Goal: Task Accomplishment & Management: Use online tool/utility

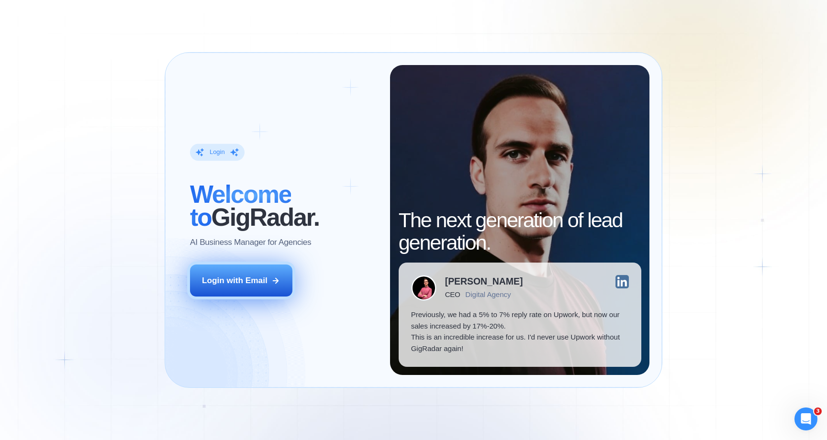
click at [250, 282] on div "Login with Email" at bounding box center [235, 280] width 66 height 11
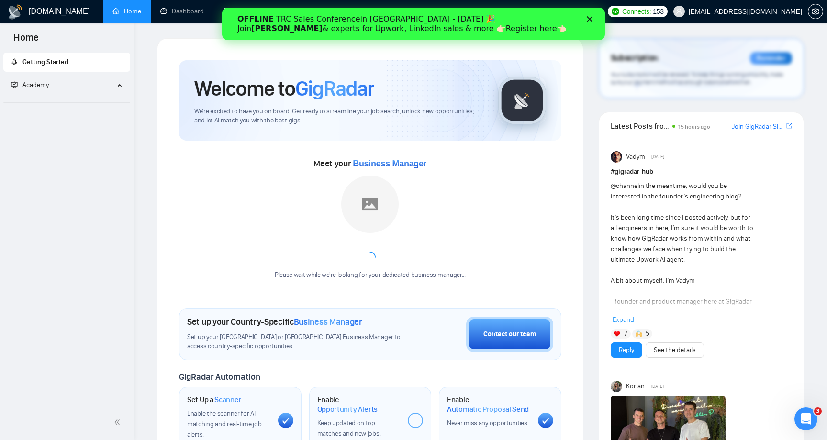
click at [588, 19] on icon "Close" at bounding box center [590, 19] width 6 height 6
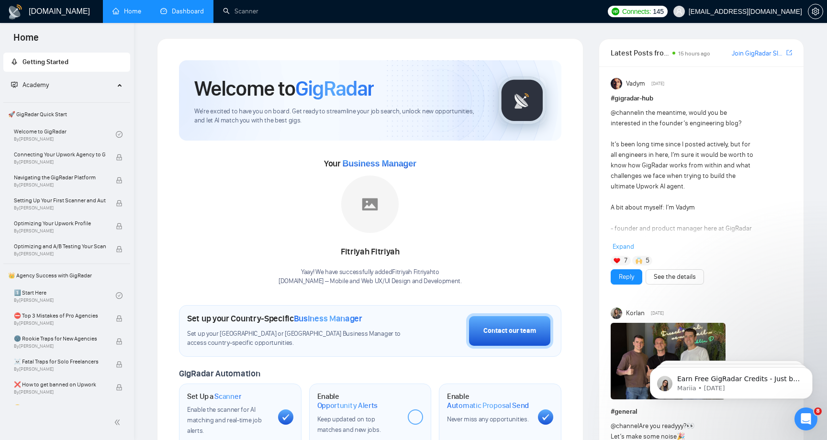
click at [196, 8] on link "Dashboard" at bounding box center [182, 11] width 44 height 8
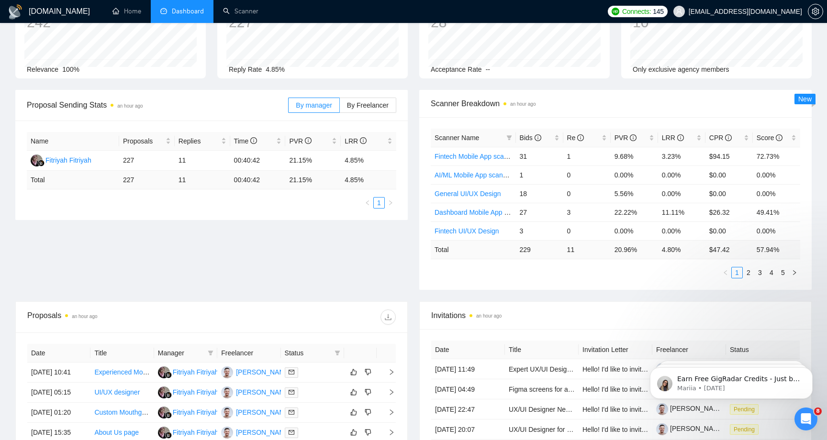
scroll to position [79, 0]
click at [624, 135] on span "PVR" at bounding box center [625, 137] width 22 height 8
click at [668, 133] on span "LRR" at bounding box center [678, 137] width 33 height 11
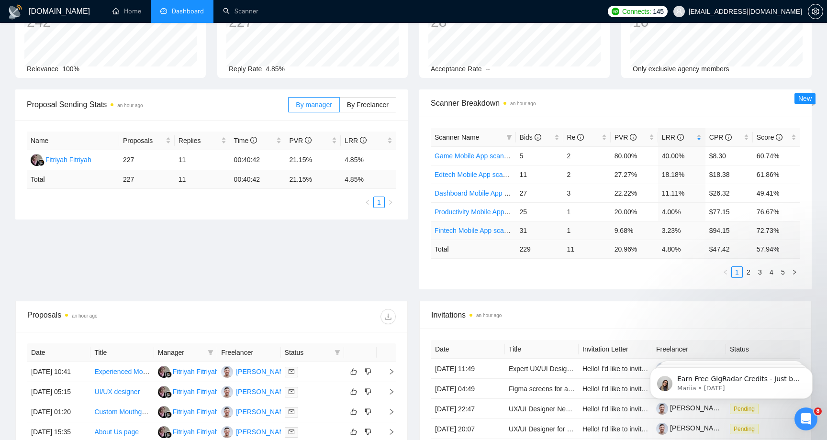
click at [456, 223] on td "Fintech Mobile App scanner" at bounding box center [473, 230] width 85 height 19
click at [308, 302] on div "Proposals an hour ago" at bounding box center [211, 316] width 368 height 31
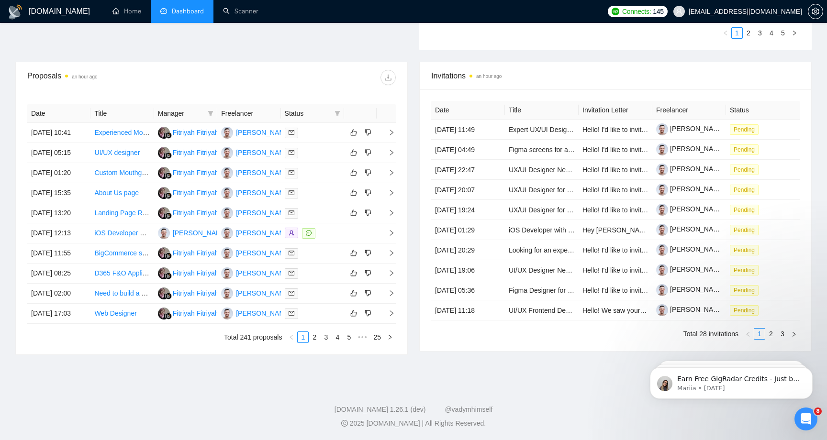
scroll to position [387, 0]
click at [471, 339] on div "Invitations an hour ago Date Title Invitation Letter Freelancer Status 10 Oct, …" at bounding box center [615, 208] width 404 height 293
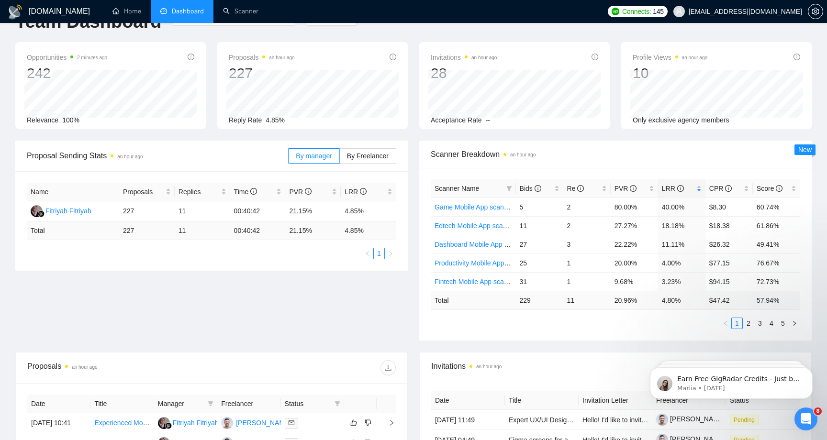
scroll to position [0, 0]
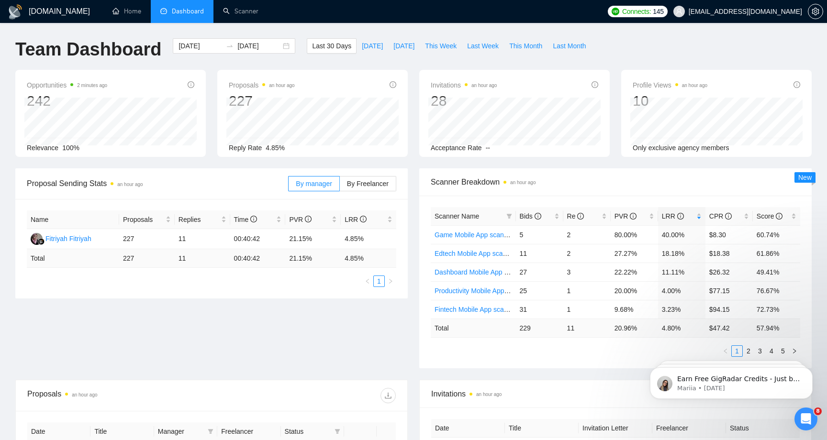
click at [210, 325] on div "Proposal Sending Stats an hour ago By manager By Freelancer Name Proposals Repl…" at bounding box center [414, 273] width 808 height 211
click at [812, 2] on div at bounding box center [815, 11] width 15 height 23
click at [816, 12] on icon "setting" at bounding box center [814, 12] width 7 height 8
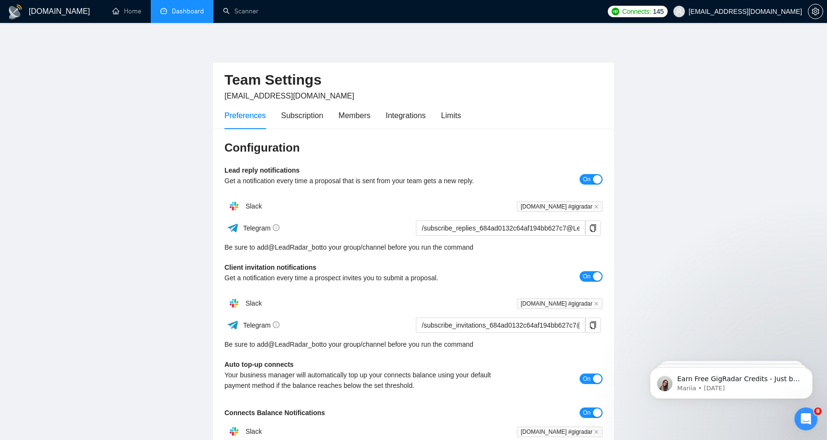
click at [196, 15] on link "Dashboard" at bounding box center [182, 11] width 44 height 8
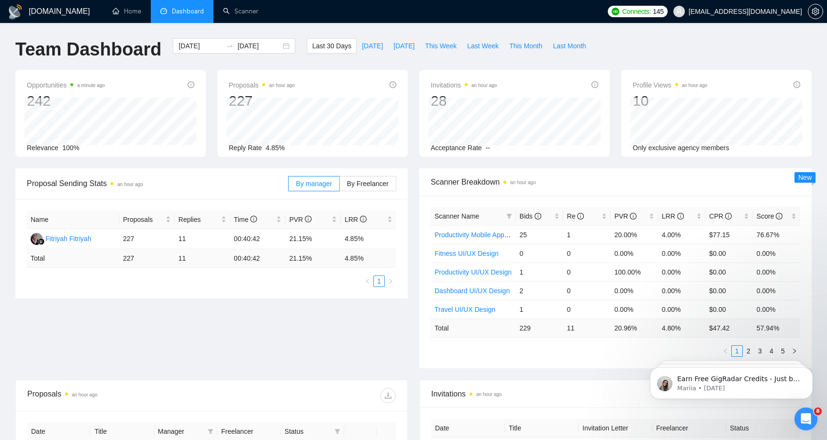
click at [329, 346] on div "Proposal Sending Stats an hour ago By manager By Freelancer Name Proposals Repl…" at bounding box center [414, 273] width 808 height 211
click at [652, 54] on div "Team Dashboard 2025-09-10 2025-10-10 Last 30 Days Today Yesterday This Week Las…" at bounding box center [414, 54] width 808 height 32
click at [132, 361] on div "Proposal Sending Stats an hour ago By manager By Freelancer Name Proposals Repl…" at bounding box center [414, 273] width 808 height 211
click at [678, 44] on div "Team Dashboard [DATE] [DATE] Last 30 Days [DATE] [DATE] This Week Last Week Thi…" at bounding box center [414, 54] width 808 height 32
click at [603, 43] on div "Team Dashboard 2025-09-10 2025-10-10 Last 30 Days Today Yesterday This Week Las…" at bounding box center [414, 54] width 808 height 32
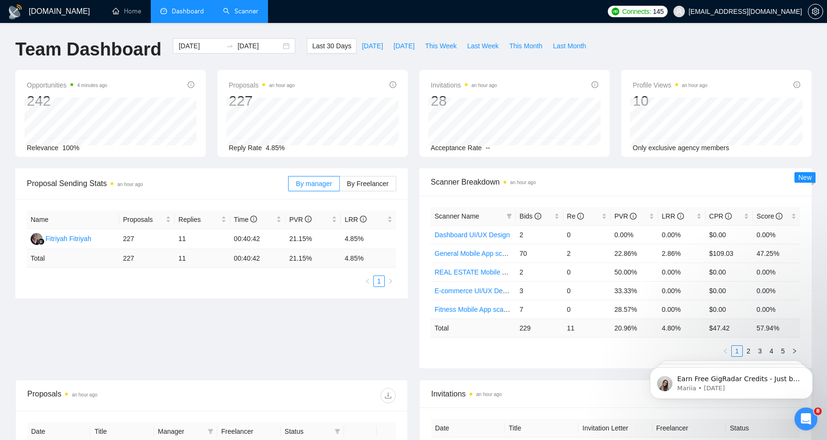
click at [233, 11] on link "Scanner" at bounding box center [240, 11] width 35 height 8
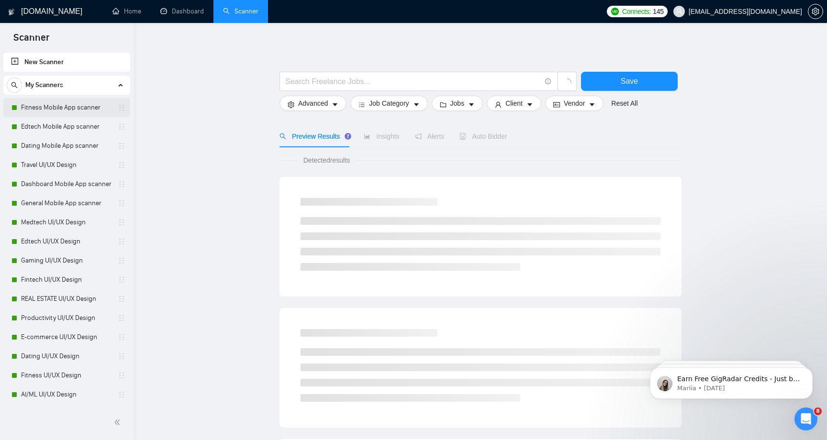
click at [65, 110] on link "Fitness Mobile App scanner" at bounding box center [66, 107] width 91 height 19
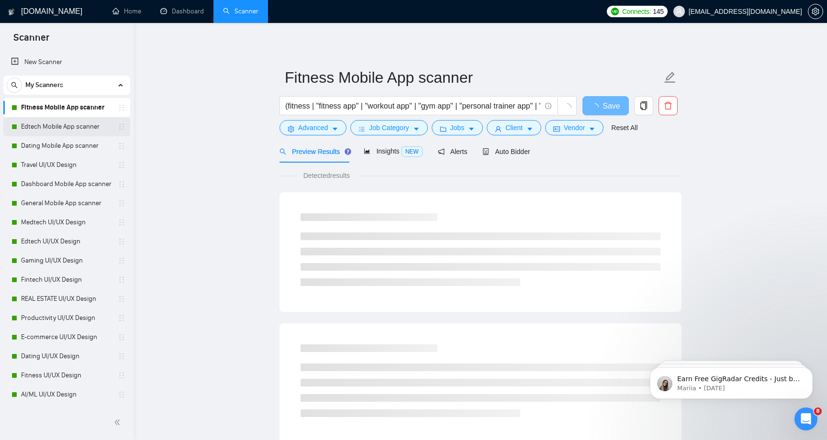
click at [80, 131] on link "Edtech Mobile App scanner" at bounding box center [66, 126] width 91 height 19
click at [89, 146] on link "Dating Mobile App scanner" at bounding box center [66, 145] width 91 height 19
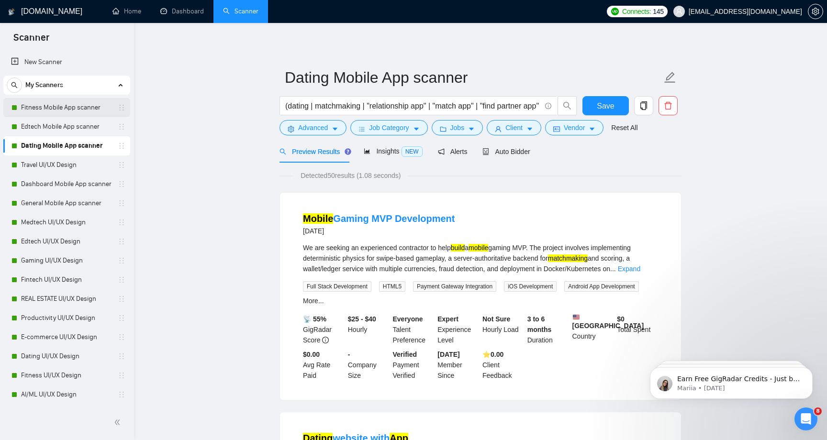
click at [86, 112] on link "Fitness Mobile App scanner" at bounding box center [66, 107] width 91 height 19
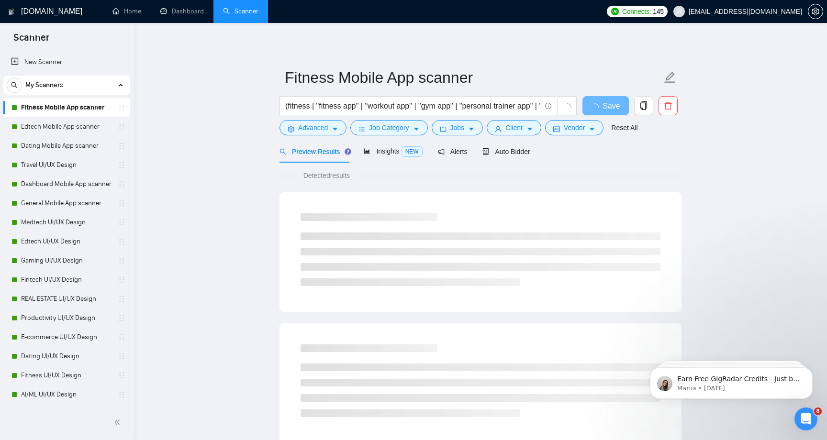
click at [179, 172] on main "Fitness Mobile App scanner (fitness | "fitness app" | "workout app" | "gym app"…" at bounding box center [480, 437] width 662 height 798
click at [61, 108] on link "Fitness Mobile App scanner" at bounding box center [66, 107] width 91 height 19
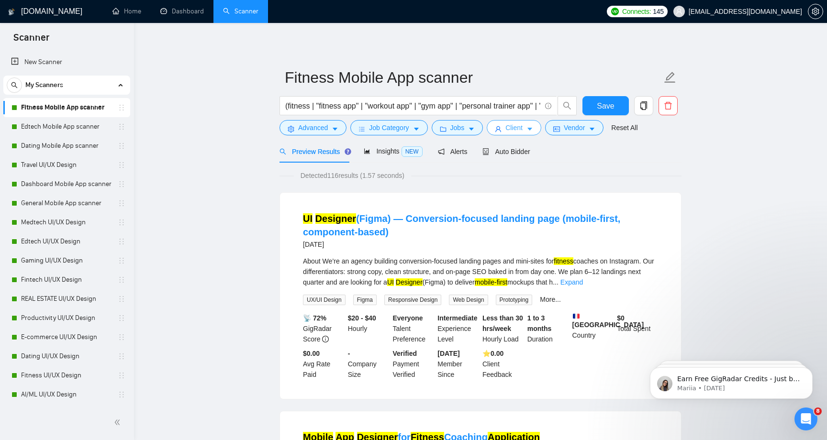
click at [529, 128] on button "Client" at bounding box center [514, 127] width 55 height 15
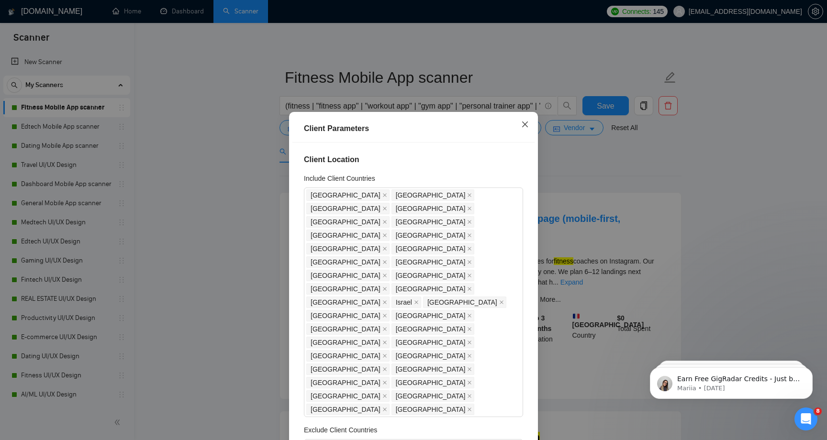
click at [526, 122] on icon "close" at bounding box center [525, 124] width 6 height 6
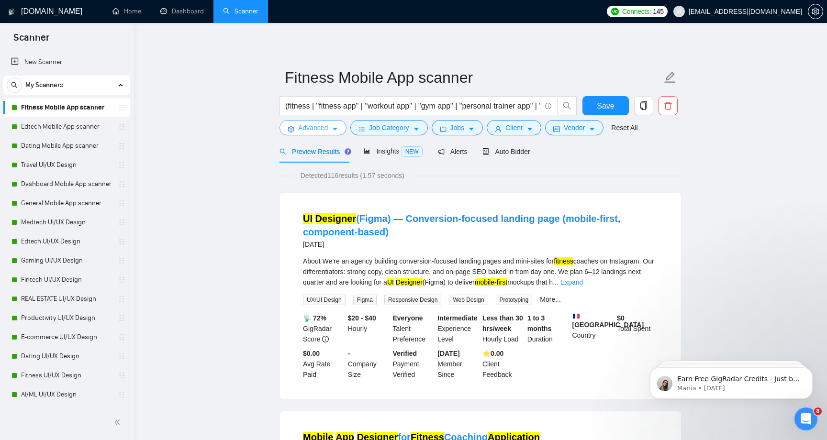
click at [300, 131] on span "Advanced" at bounding box center [313, 127] width 30 height 11
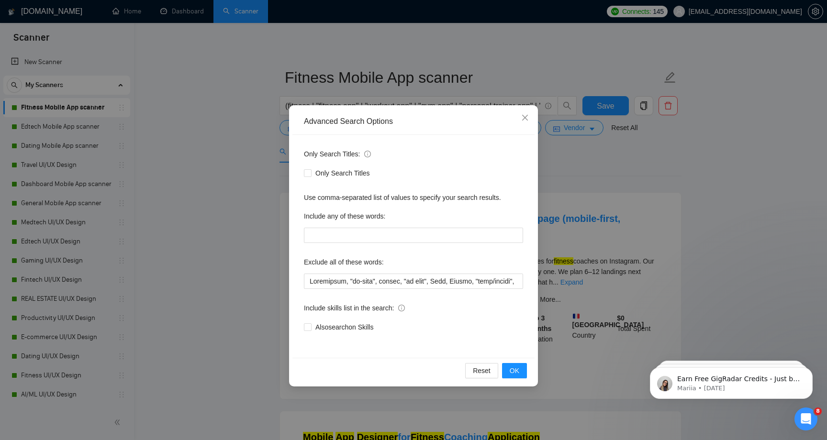
click at [183, 187] on div "Advanced Search Options Only Search Titles: Only Search Titles Use comma-separa…" at bounding box center [413, 220] width 827 height 440
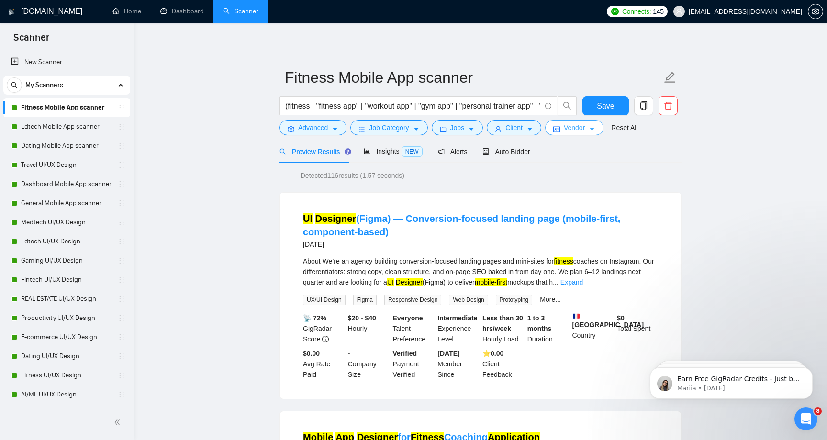
click at [582, 124] on span "Vendor" at bounding box center [574, 127] width 21 height 11
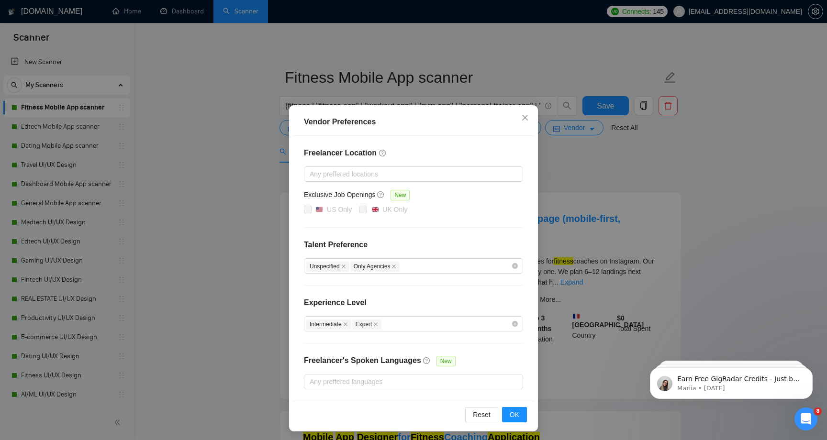
click at [591, 168] on div "Vendor Preferences Freelancer Location Any preffered locations Exclusive Job Op…" at bounding box center [413, 220] width 827 height 440
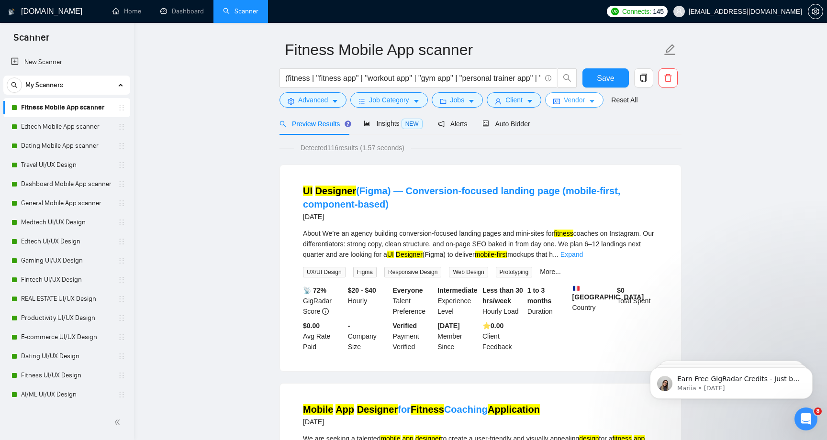
scroll to position [30, 0]
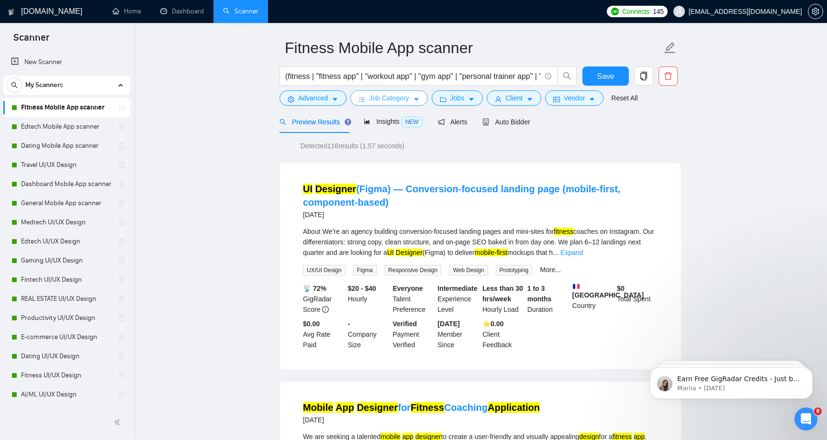
click at [386, 97] on span "Job Category" at bounding box center [389, 98] width 40 height 11
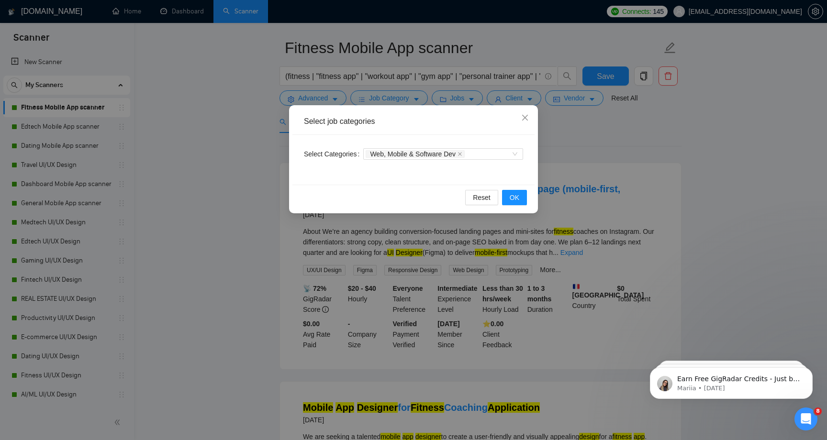
click at [602, 153] on div "Select job categories Select Categories Web, Mobile & Software Dev Reset OK" at bounding box center [413, 220] width 827 height 440
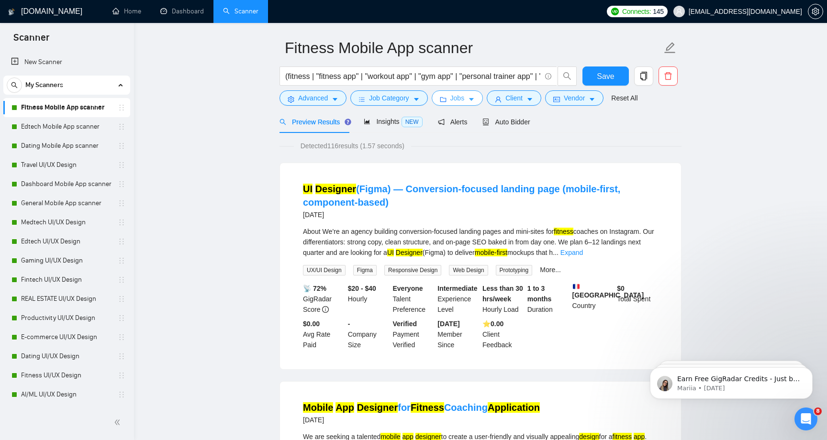
click at [461, 101] on span "Jobs" at bounding box center [457, 98] width 14 height 11
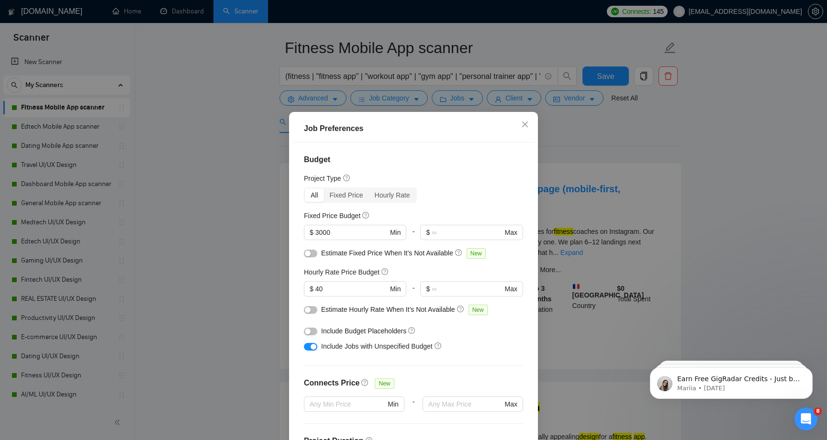
click at [592, 141] on div "Job Preferences Budget Project Type All Fixed Price Hourly Rate Fixed Price Bud…" at bounding box center [413, 220] width 827 height 440
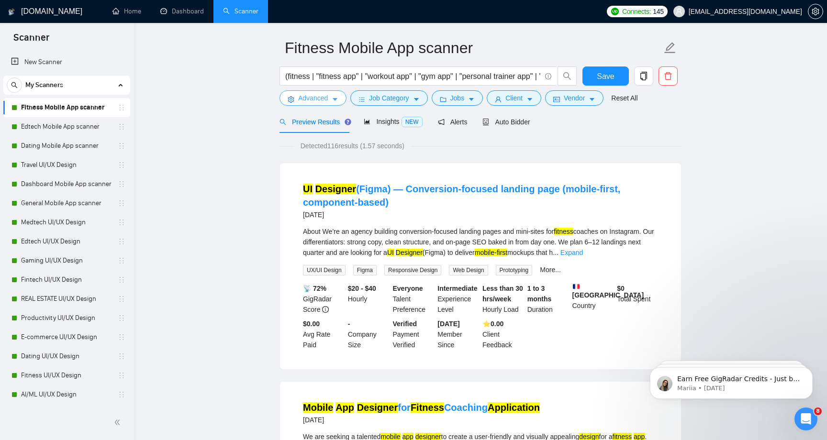
click at [312, 95] on span "Advanced" at bounding box center [313, 98] width 30 height 11
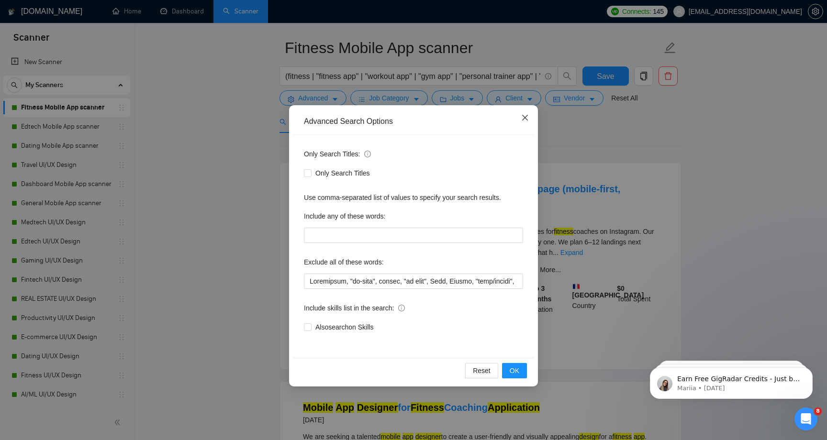
click at [527, 112] on span "Close" at bounding box center [525, 118] width 26 height 26
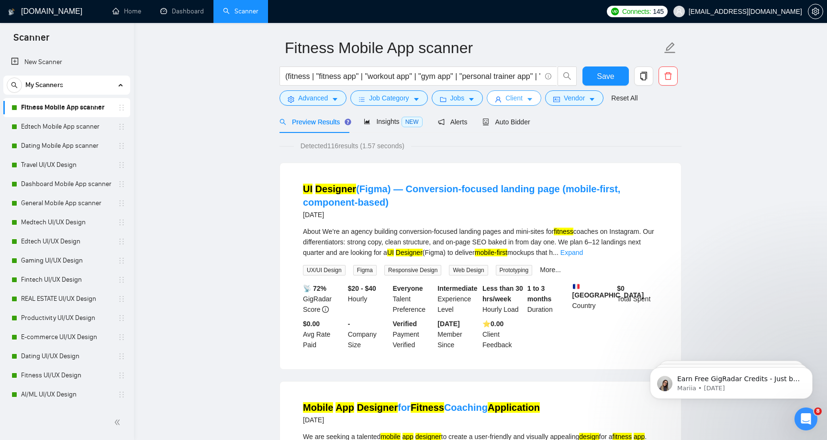
click at [531, 100] on icon "caret-down" at bounding box center [529, 99] width 7 height 7
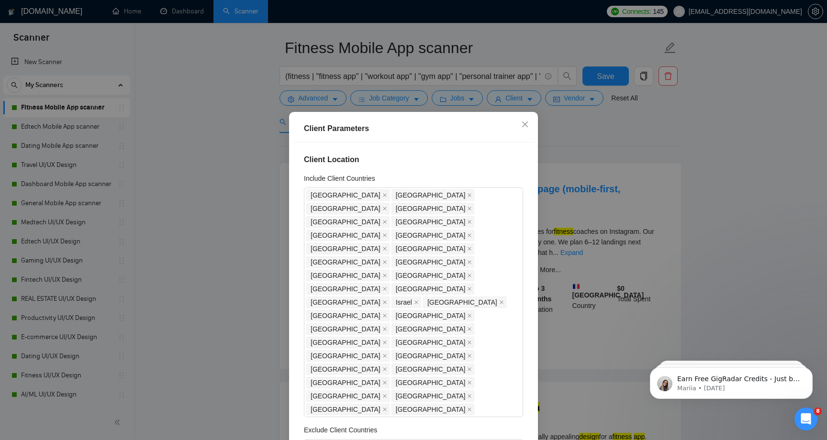
click at [578, 123] on div "Client Parameters Client Location Include Client Countries United States United…" at bounding box center [413, 220] width 827 height 440
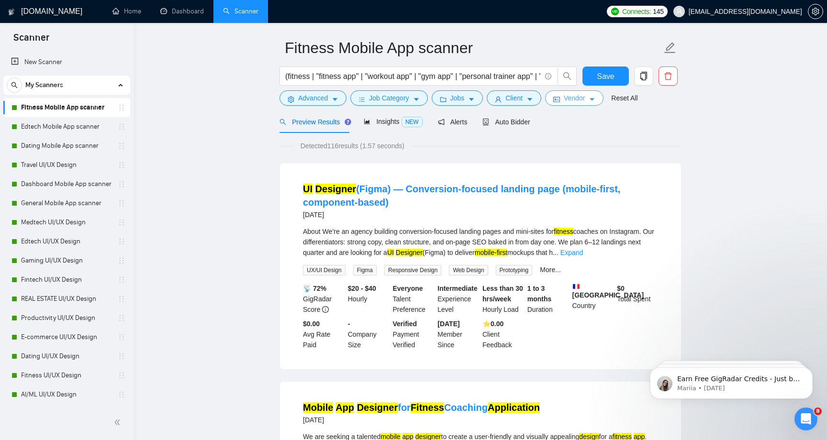
click at [594, 101] on icon "caret-down" at bounding box center [591, 99] width 7 height 7
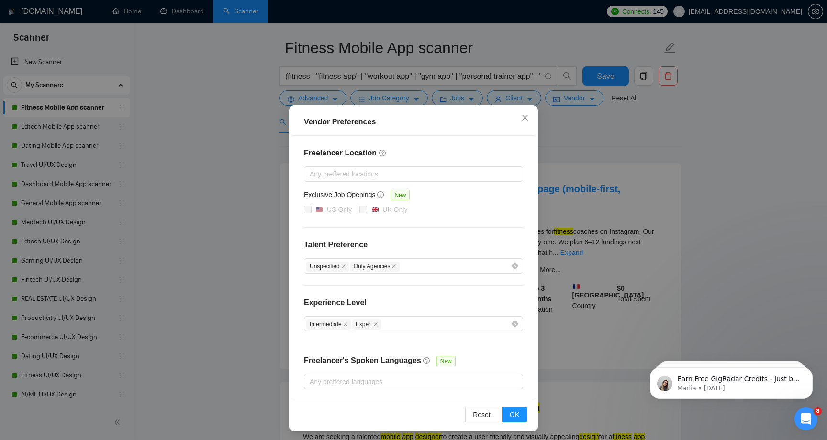
click at [603, 126] on div "Vendor Preferences Freelancer Location Any preffered locations Exclusive Job Op…" at bounding box center [413, 220] width 827 height 440
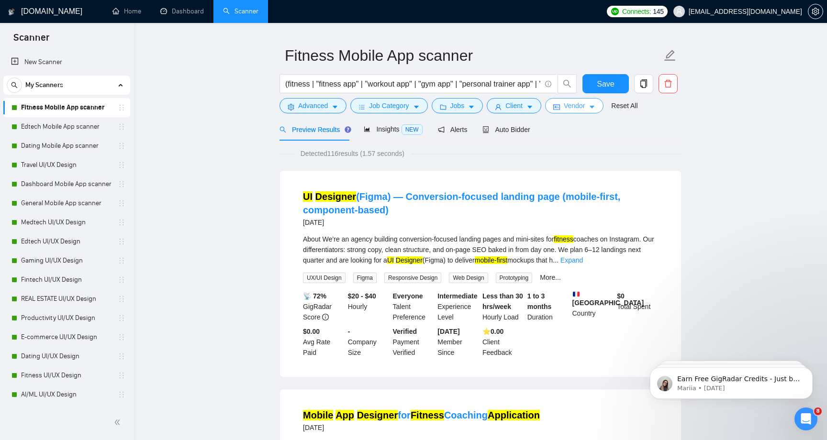
scroll to position [0, 0]
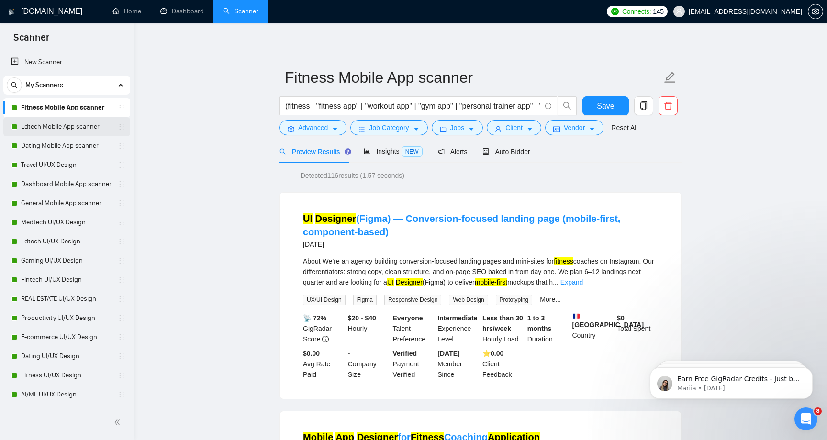
click at [76, 128] on link "Edtech Mobile App scanner" at bounding box center [66, 126] width 91 height 19
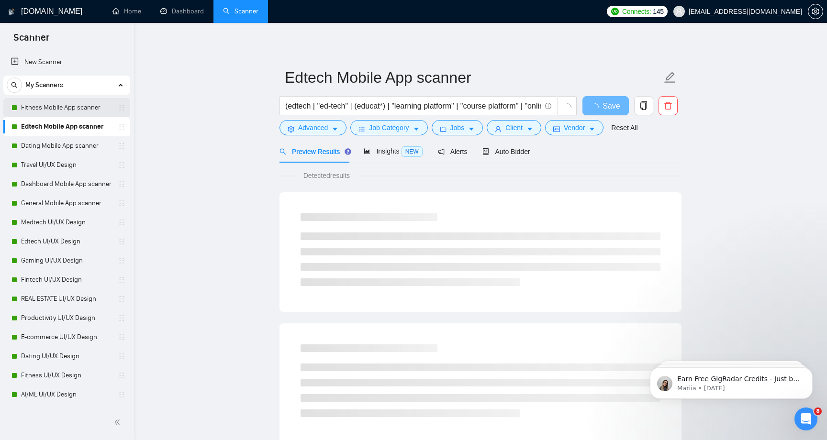
click at [70, 110] on link "Fitness Mobile App scanner" at bounding box center [66, 107] width 91 height 19
click at [203, 139] on main "Fitness Mobile App scanner (fitness | "fitness app" | "workout app" | "gym app"…" at bounding box center [480, 437] width 662 height 798
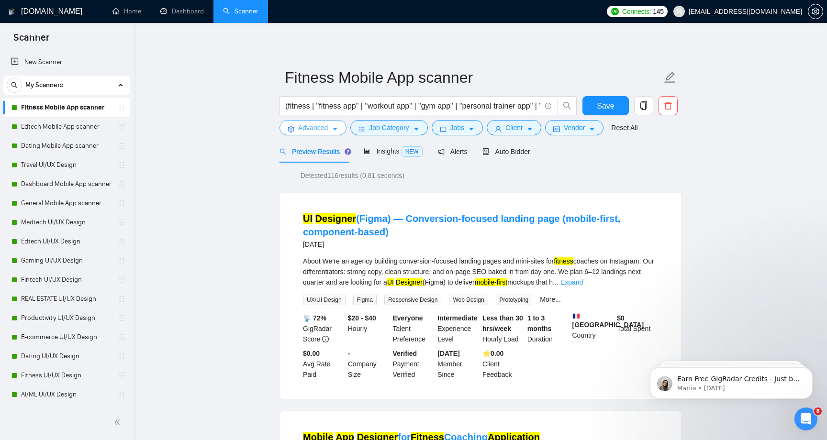
click at [326, 125] on span "Advanced" at bounding box center [313, 127] width 30 height 11
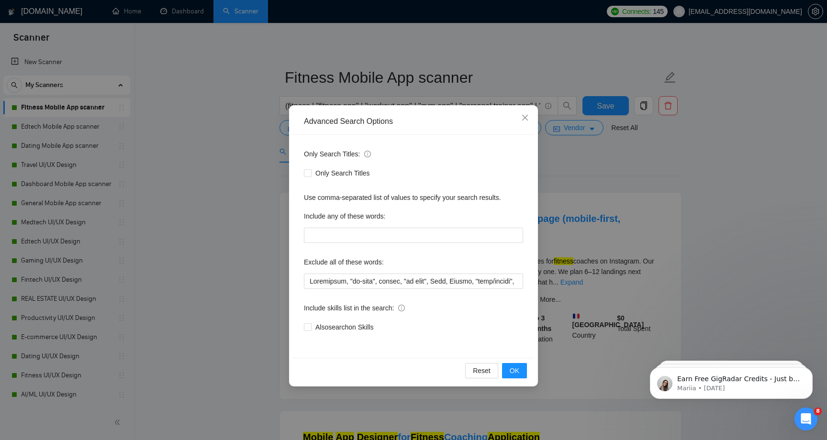
click at [206, 239] on div "Advanced Search Options Only Search Titles: Only Search Titles Use comma-separa…" at bounding box center [413, 220] width 827 height 440
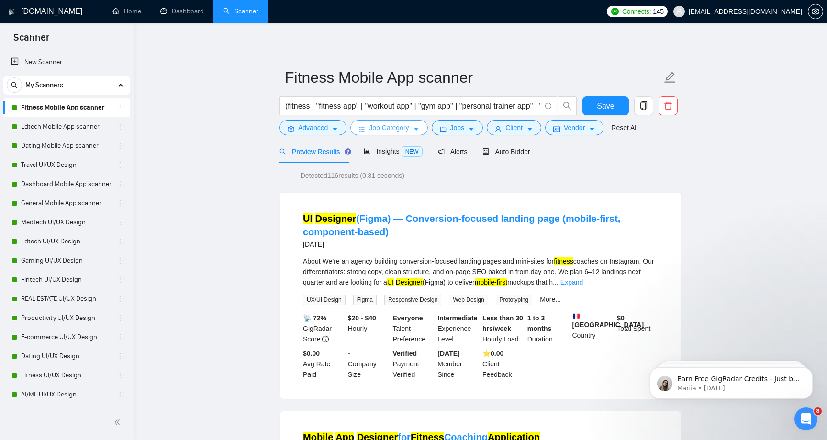
click at [377, 129] on span "Job Category" at bounding box center [389, 127] width 40 height 11
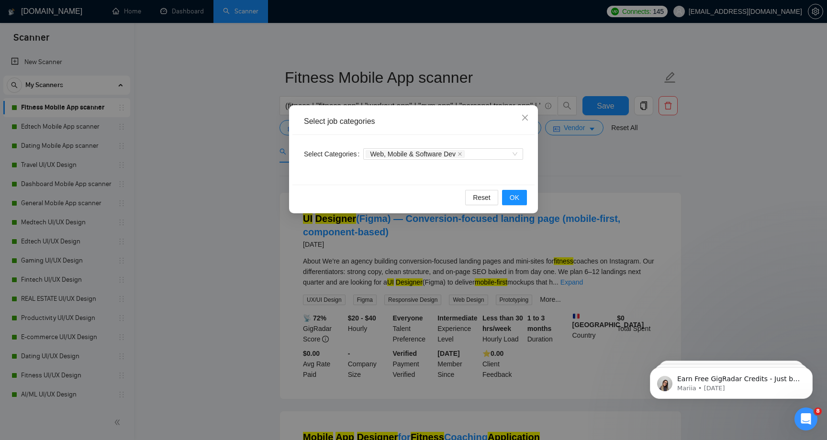
click at [475, 55] on div "Select job categories Select Categories Web, Mobile & Software Dev Reset OK" at bounding box center [413, 220] width 827 height 440
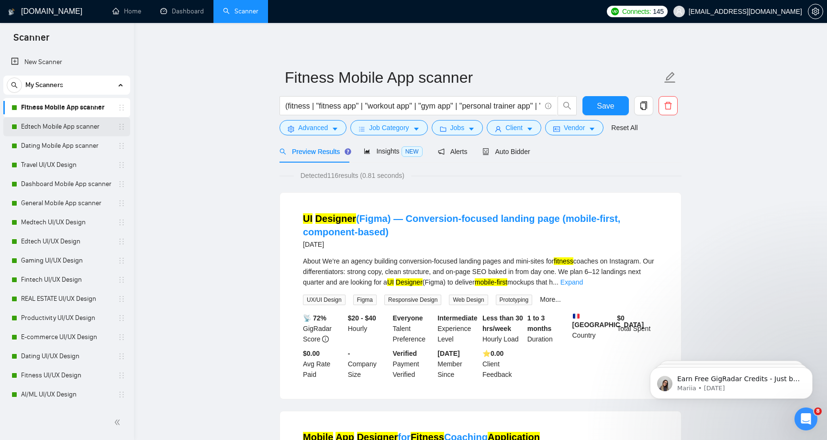
click at [70, 128] on link "Edtech Mobile App scanner" at bounding box center [66, 126] width 91 height 19
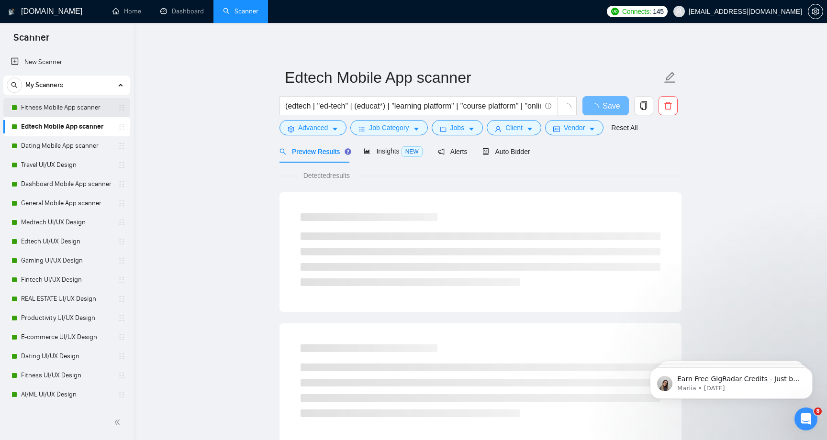
click at [78, 112] on link "Fitness Mobile App scanner" at bounding box center [66, 107] width 91 height 19
click at [78, 123] on link "Edtech Mobile App scanner" at bounding box center [66, 126] width 91 height 19
click at [163, 134] on main "Edtech Mobile App scanner (edtech | "ed-tech" | (educat*) | "learning platform"…" at bounding box center [480, 437] width 662 height 798
click at [63, 149] on link "Dating Mobile App scanner" at bounding box center [66, 145] width 91 height 19
click at [32, 171] on link "Travel UI/UX Design" at bounding box center [66, 164] width 91 height 19
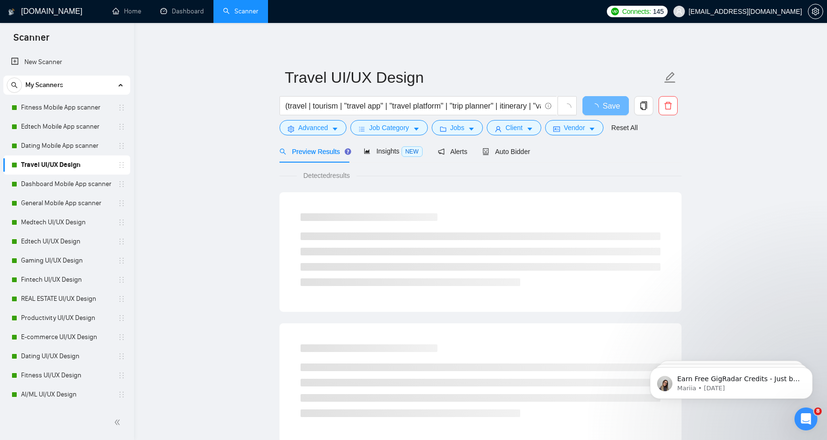
click at [188, 168] on main "Travel UI/UX Design (travel | tourism | "travel app" | "travel platform" | "tri…" at bounding box center [480, 437] width 662 height 798
click at [79, 106] on link "Fitness Mobile App scanner" at bounding box center [66, 107] width 91 height 19
